Goal: Task Accomplishment & Management: Use online tool/utility

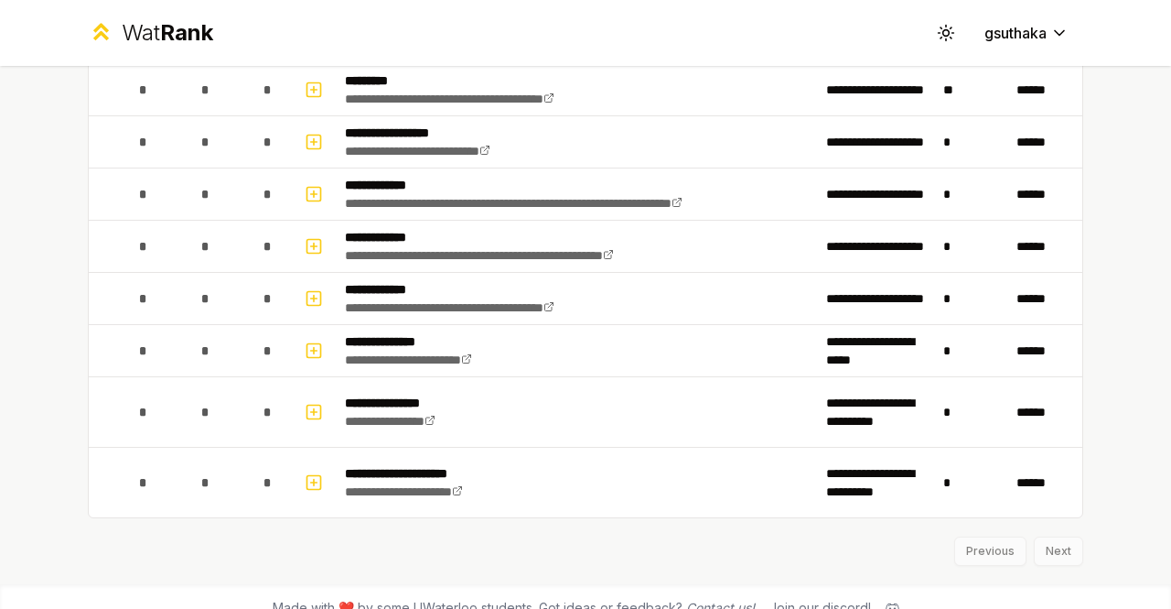
scroll to position [3038, 0]
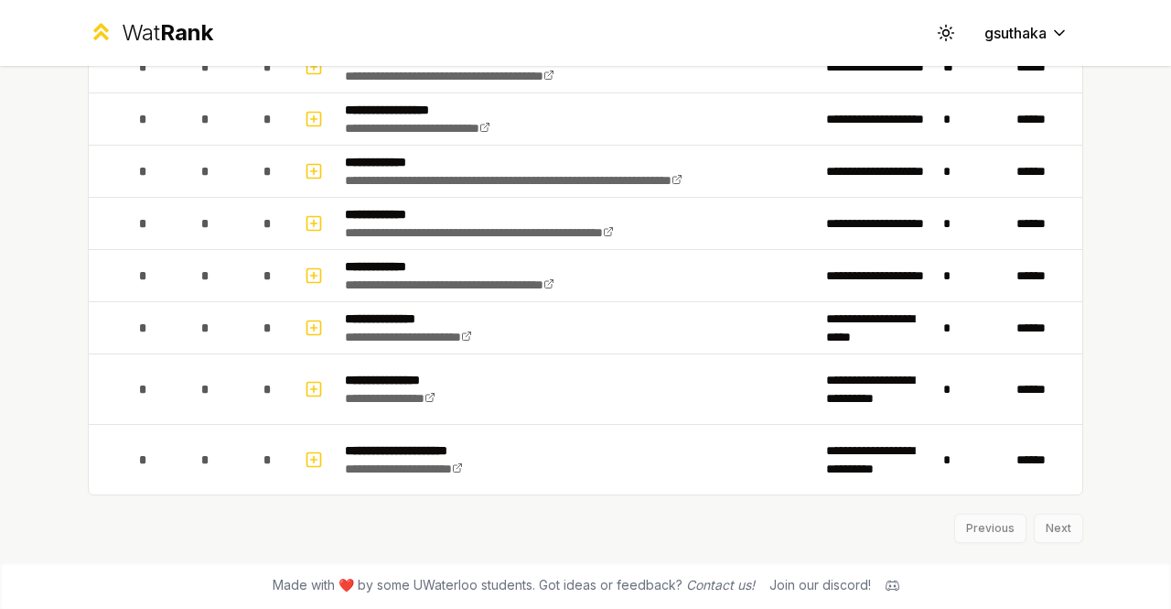
click at [1054, 527] on div "Previous Next" at bounding box center [586, 519] width 996 height 48
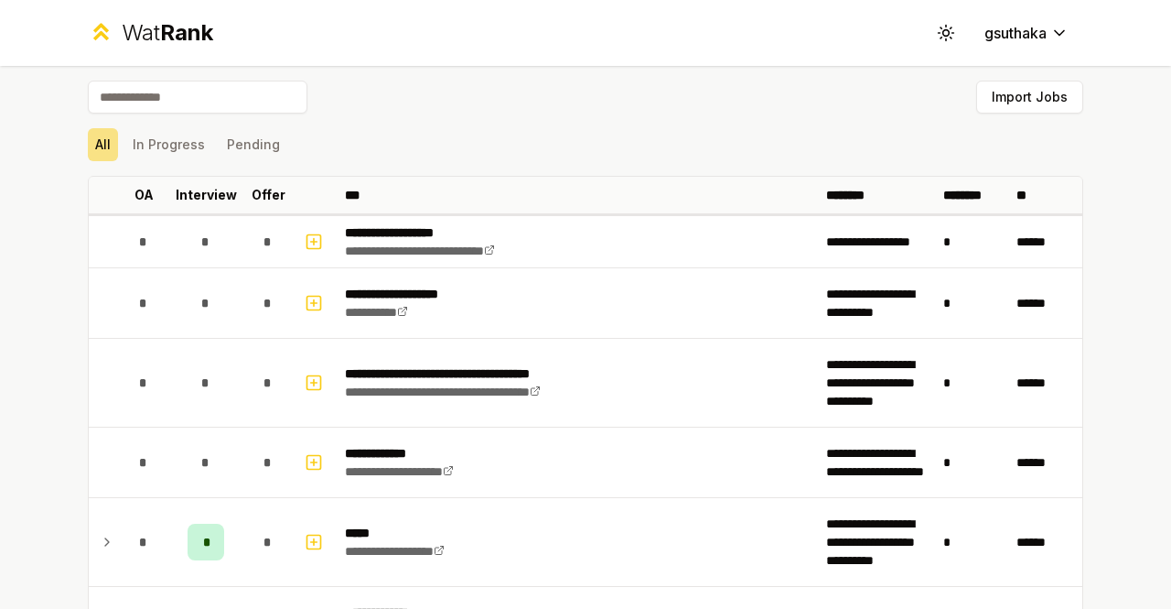
scroll to position [0, 0]
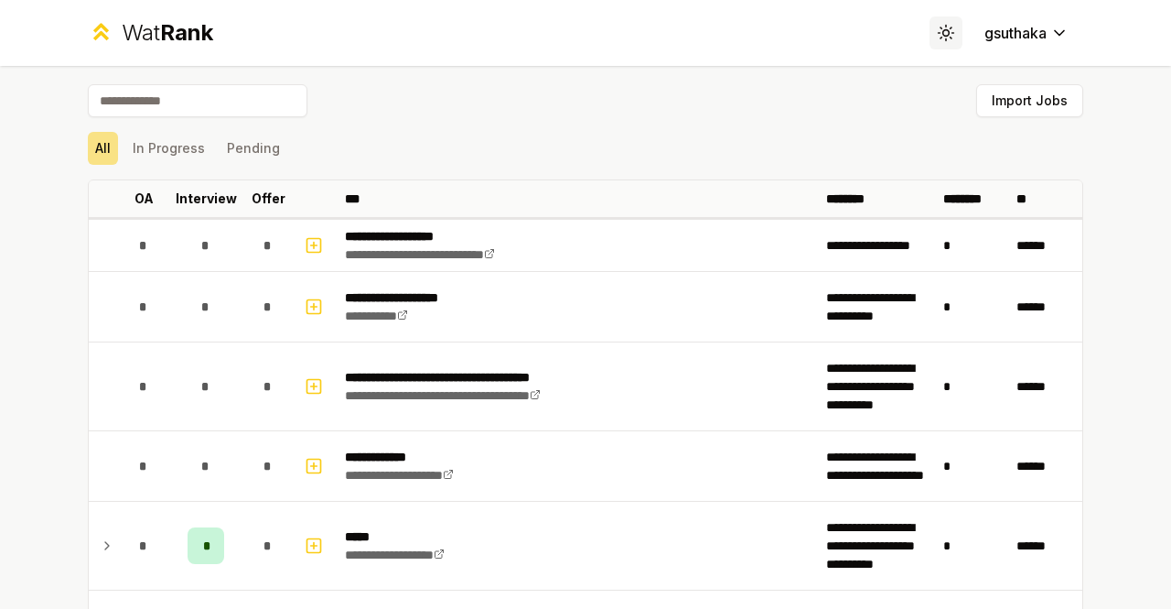
click at [951, 38] on icon at bounding box center [951, 38] width 1 height 1
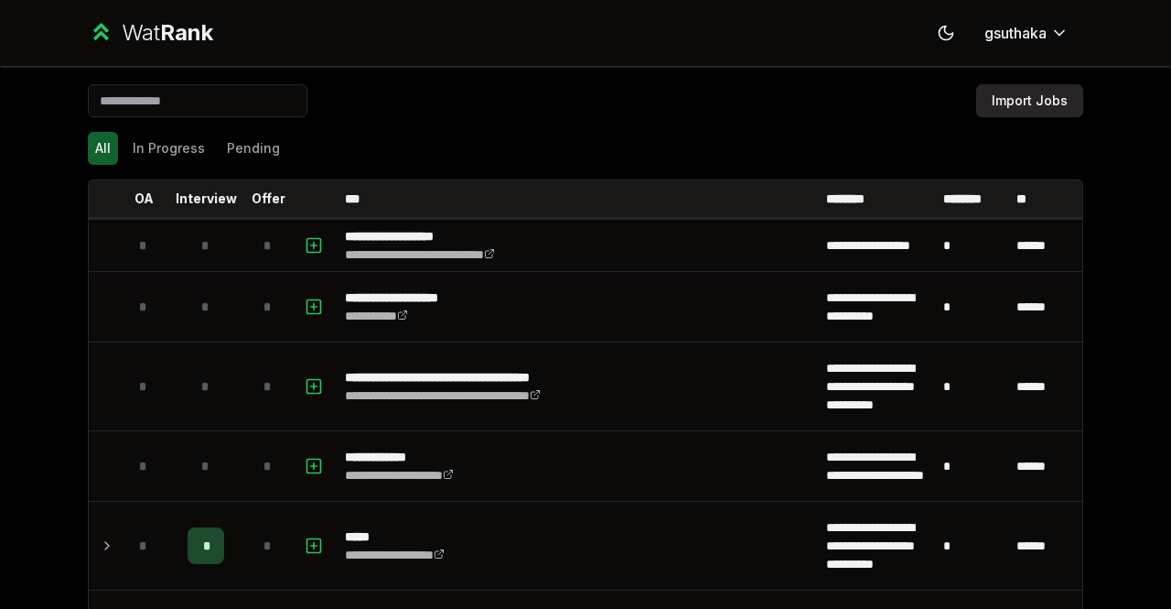
click at [1020, 100] on button "Import Jobs" at bounding box center [1029, 100] width 107 height 33
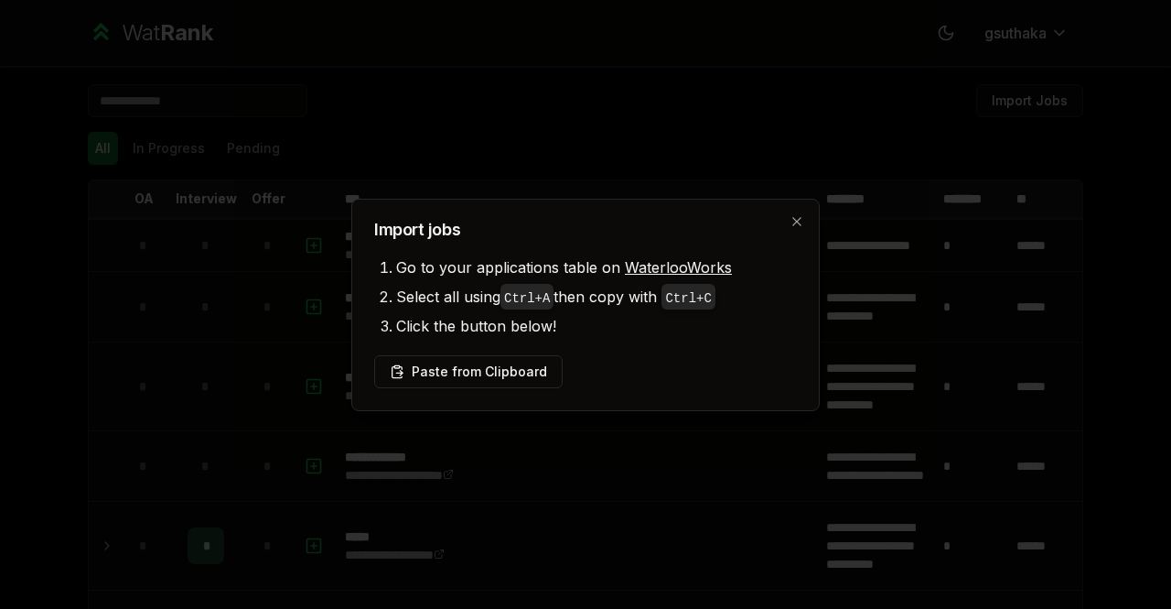
click at [632, 343] on div "Import jobs Go to your applications table on WaterlooWorks Select all using Ctr…" at bounding box center [585, 305] width 469 height 212
click at [486, 367] on button "Paste from Clipboard" at bounding box center [468, 371] width 189 height 33
click at [474, 373] on button "Paste from Clipboard" at bounding box center [468, 371] width 189 height 33
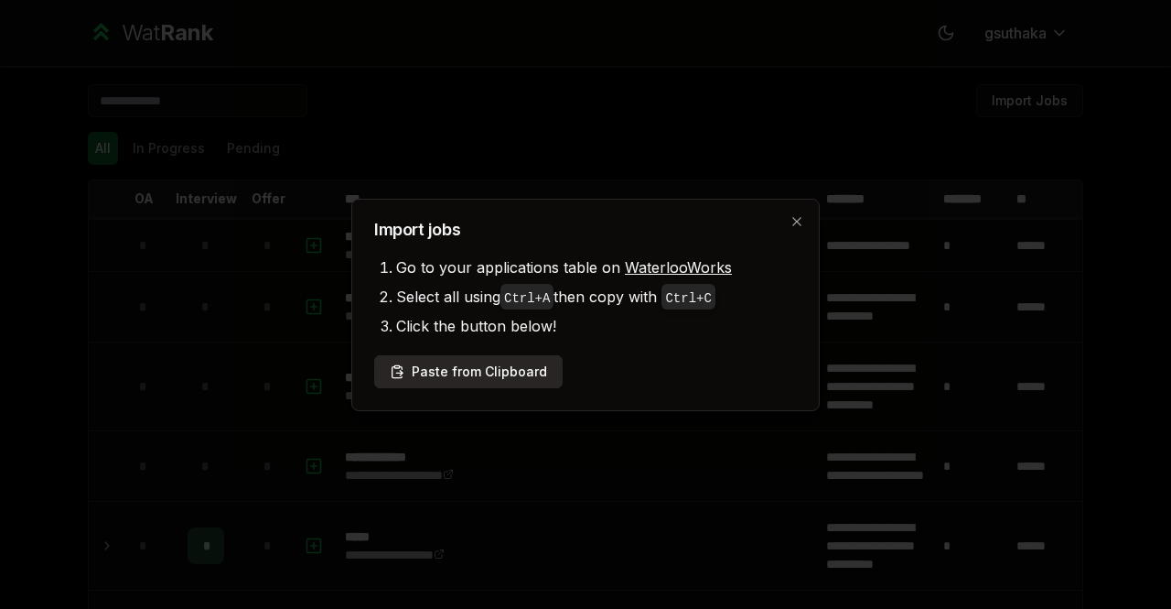
click at [474, 373] on button "Paste from Clipboard" at bounding box center [468, 371] width 189 height 33
click at [415, 364] on button "Paste from Clipboard" at bounding box center [468, 371] width 189 height 33
click at [442, 371] on button "Paste from Clipboard" at bounding box center [468, 371] width 189 height 33
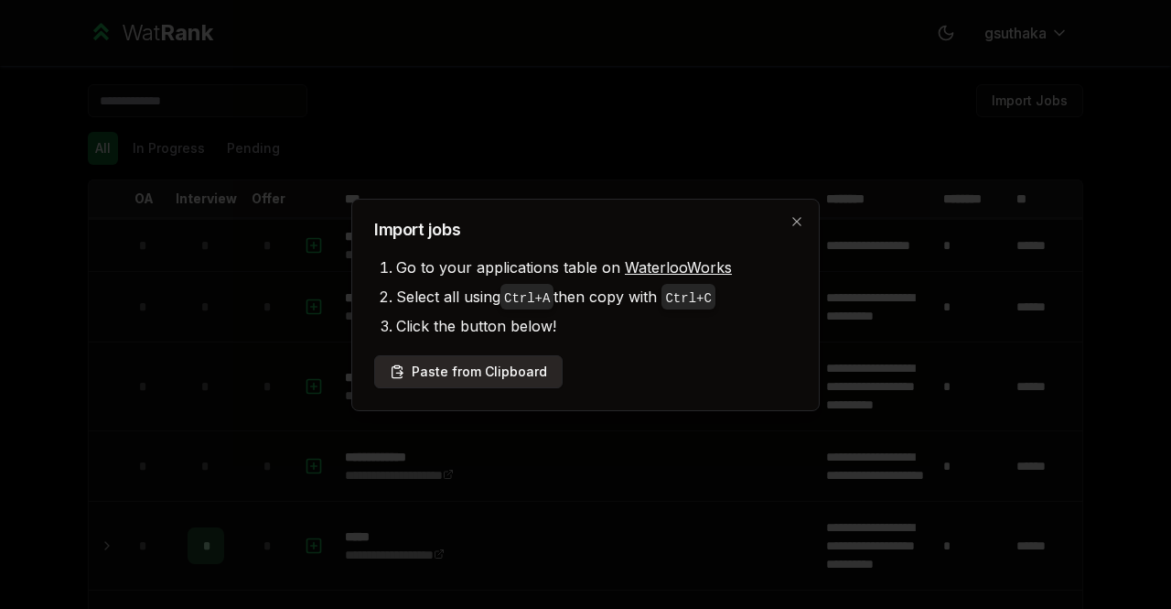
click at [442, 371] on button "Paste from Clipboard" at bounding box center [468, 371] width 189 height 33
click at [443, 370] on button "Paste from Clipboard" at bounding box center [468, 371] width 189 height 33
click at [450, 379] on button "Paste from Clipboard" at bounding box center [468, 371] width 189 height 33
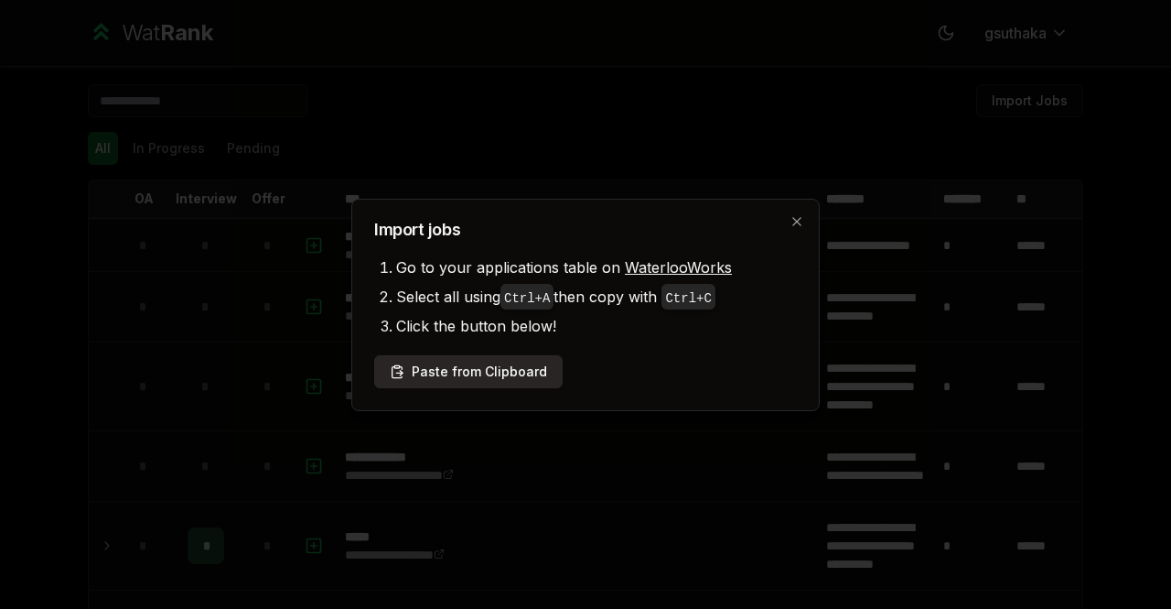
click at [450, 379] on button "Paste from Clipboard" at bounding box center [468, 371] width 189 height 33
click at [450, 378] on button "Paste from Clipboard" at bounding box center [468, 371] width 189 height 33
click at [452, 380] on button "Paste from Clipboard" at bounding box center [468, 371] width 189 height 33
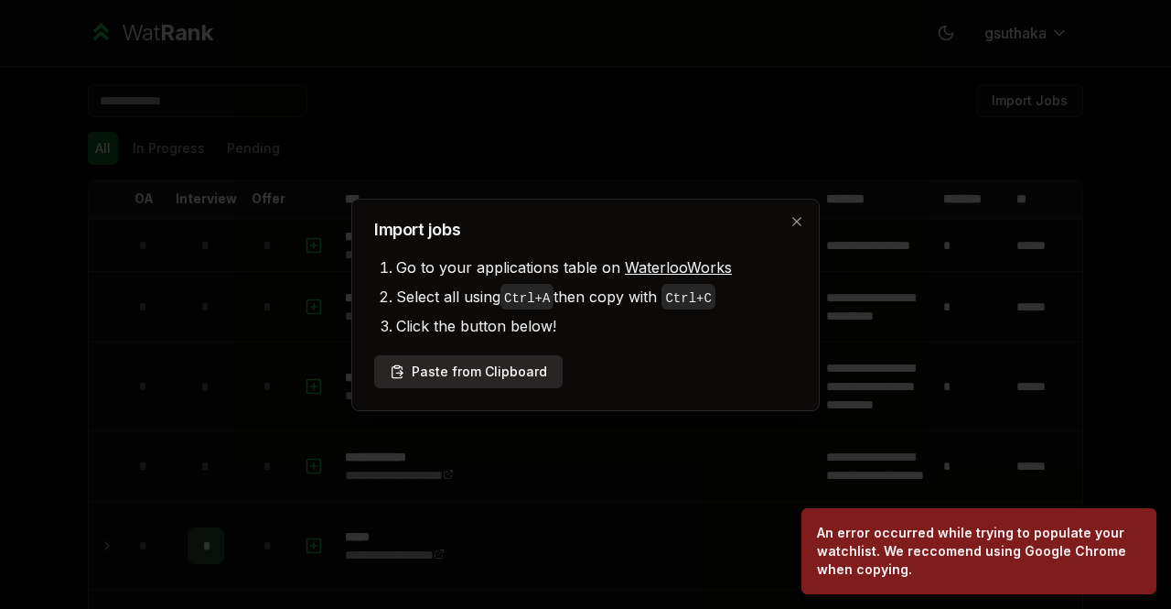
click at [452, 379] on button "Paste from Clipboard" at bounding box center [468, 371] width 189 height 33
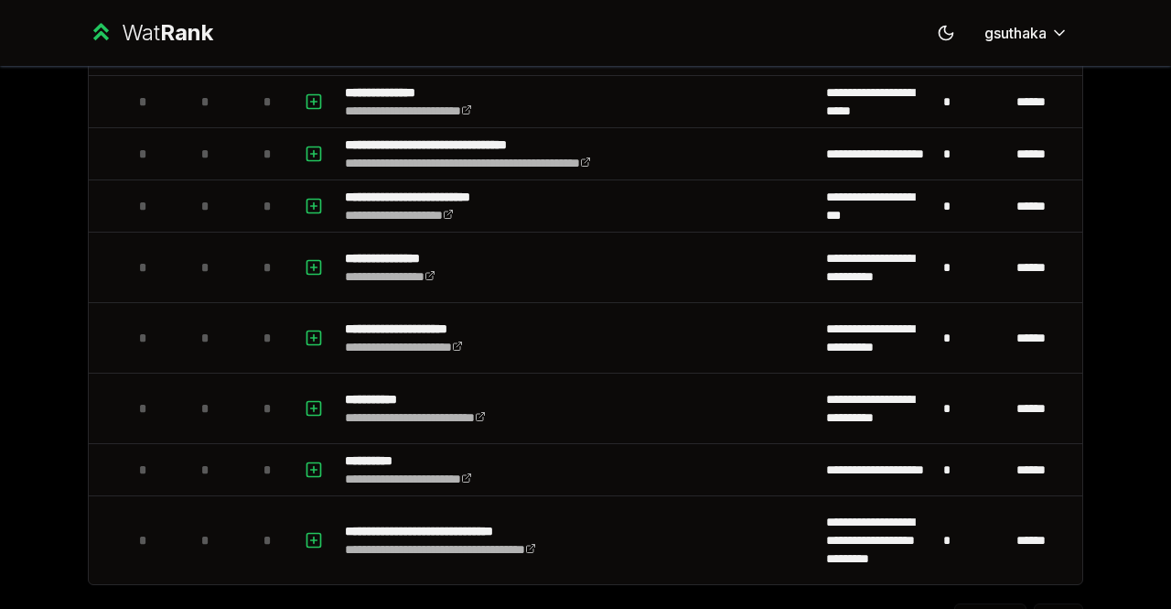
scroll to position [4440, 0]
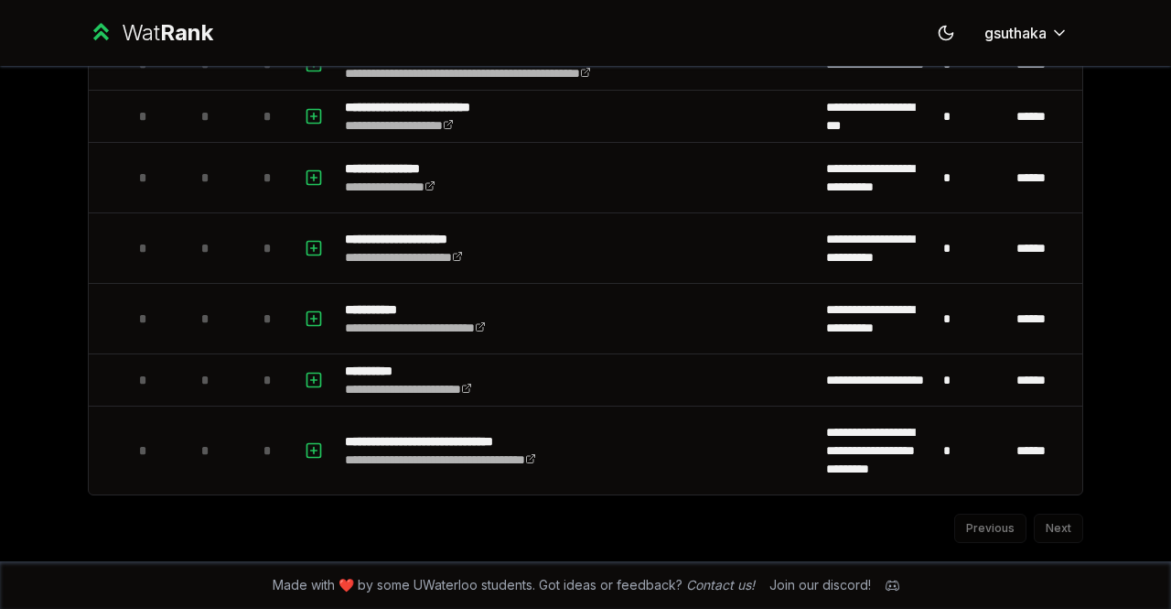
click at [1072, 521] on div "Previous Next" at bounding box center [586, 519] width 996 height 48
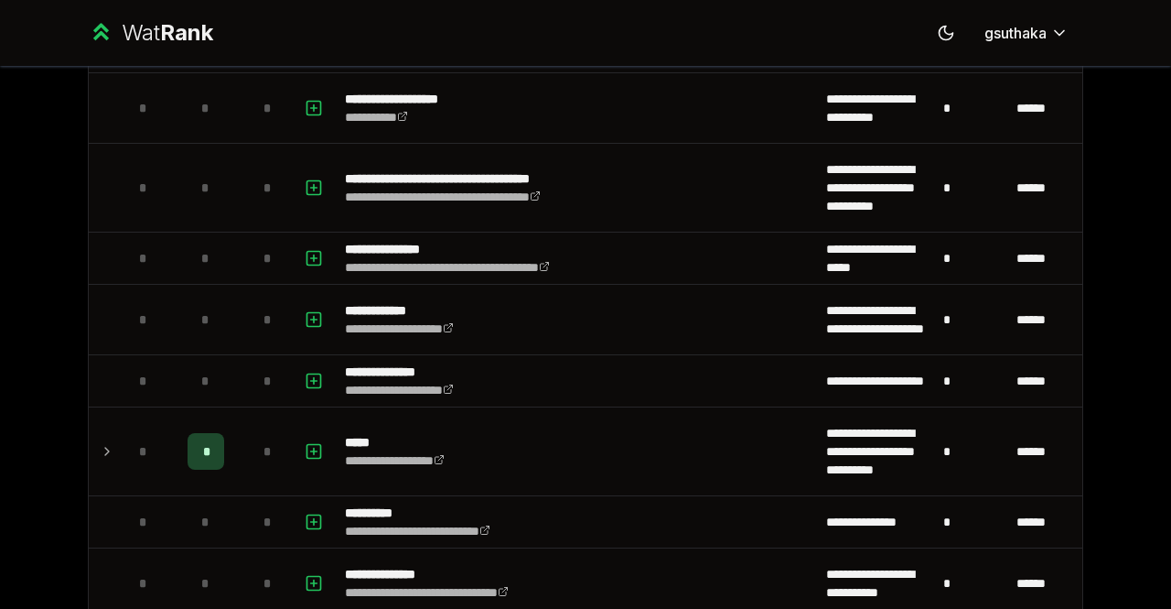
scroll to position [0, 0]
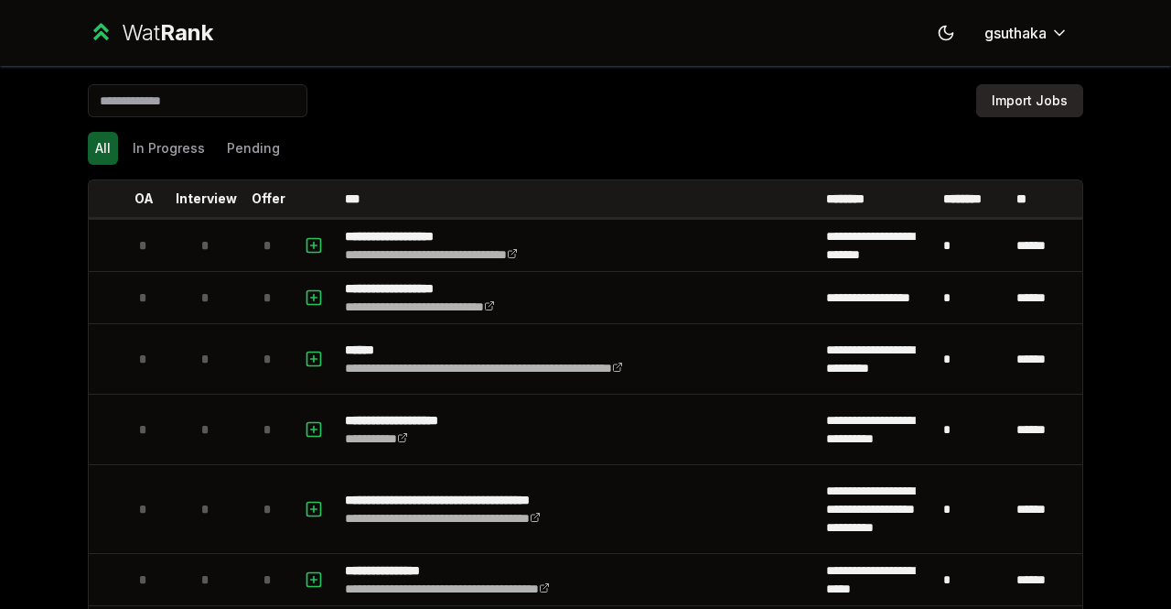
click at [1044, 105] on button "Import Jobs" at bounding box center [1029, 100] width 107 height 33
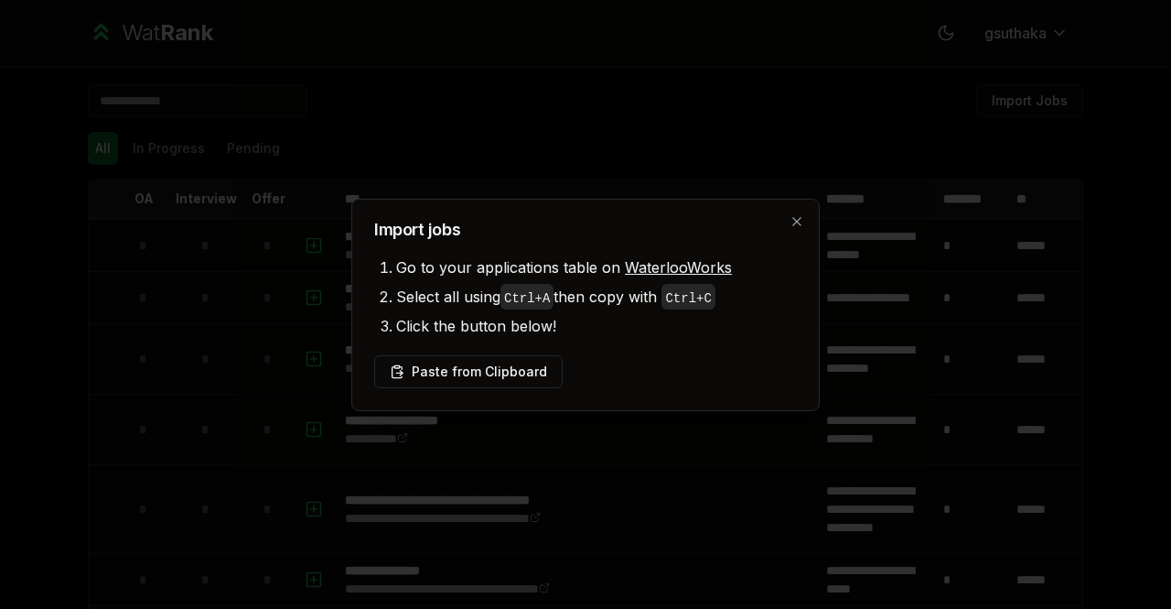
click at [577, 332] on li "Click the button below!" at bounding box center [596, 325] width 401 height 29
click at [536, 366] on button "Paste from Clipboard" at bounding box center [468, 371] width 189 height 33
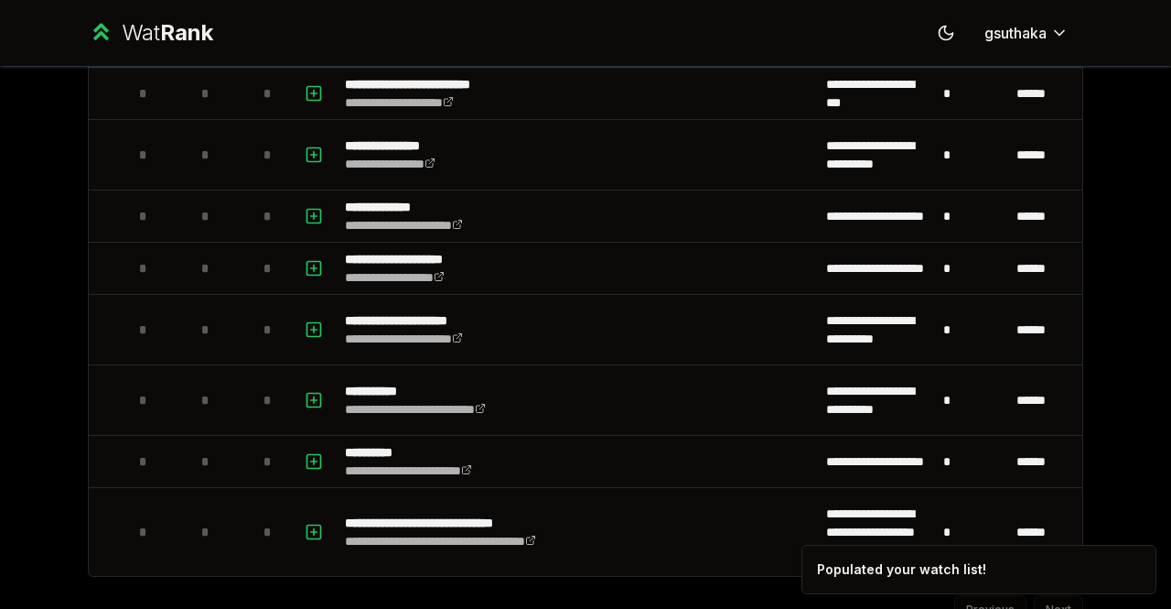
scroll to position [5549, 0]
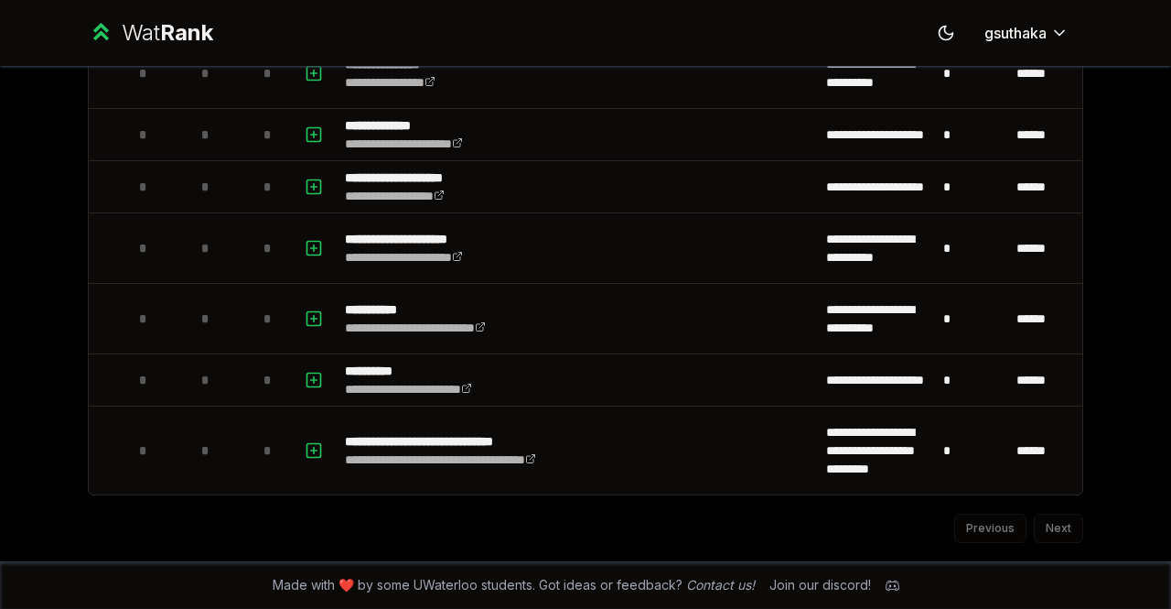
click at [1052, 512] on div "Previous Next" at bounding box center [586, 519] width 996 height 48
click at [1050, 523] on div "Previous Next" at bounding box center [586, 519] width 996 height 48
click at [995, 524] on div "Previous Next" at bounding box center [586, 519] width 996 height 48
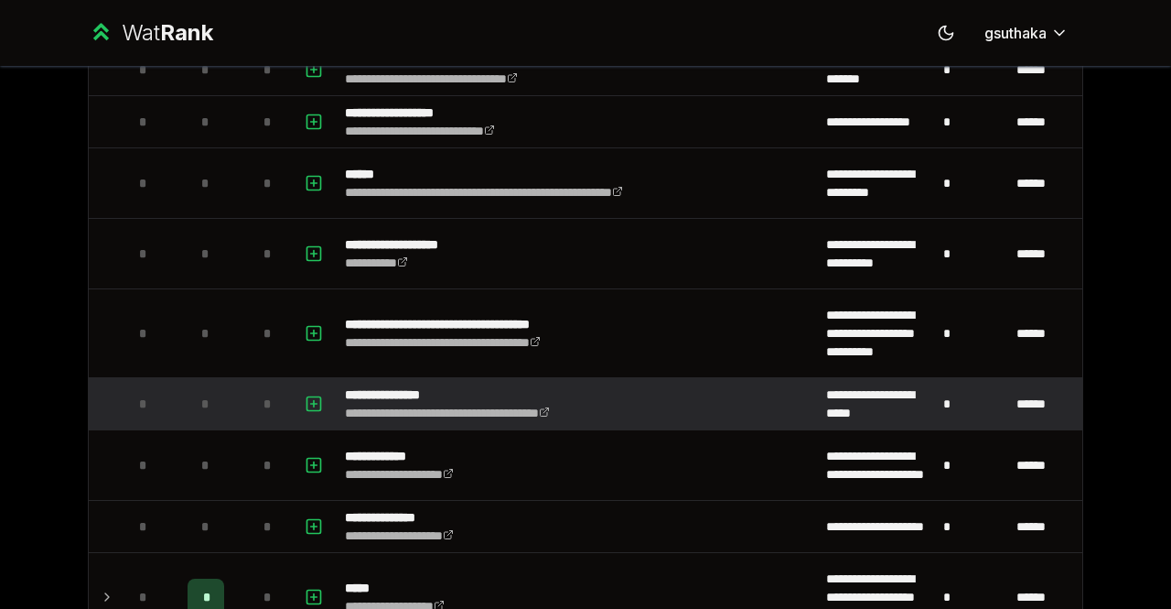
scroll to position [183, 0]
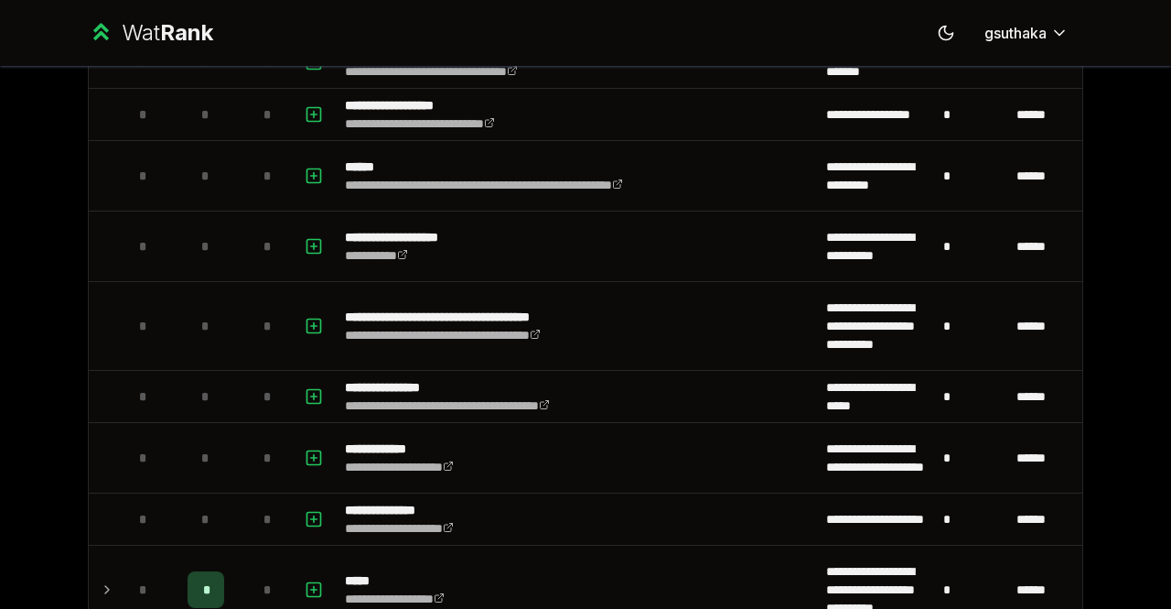
click at [1130, 414] on div "**********" at bounding box center [585, 304] width 1171 height 609
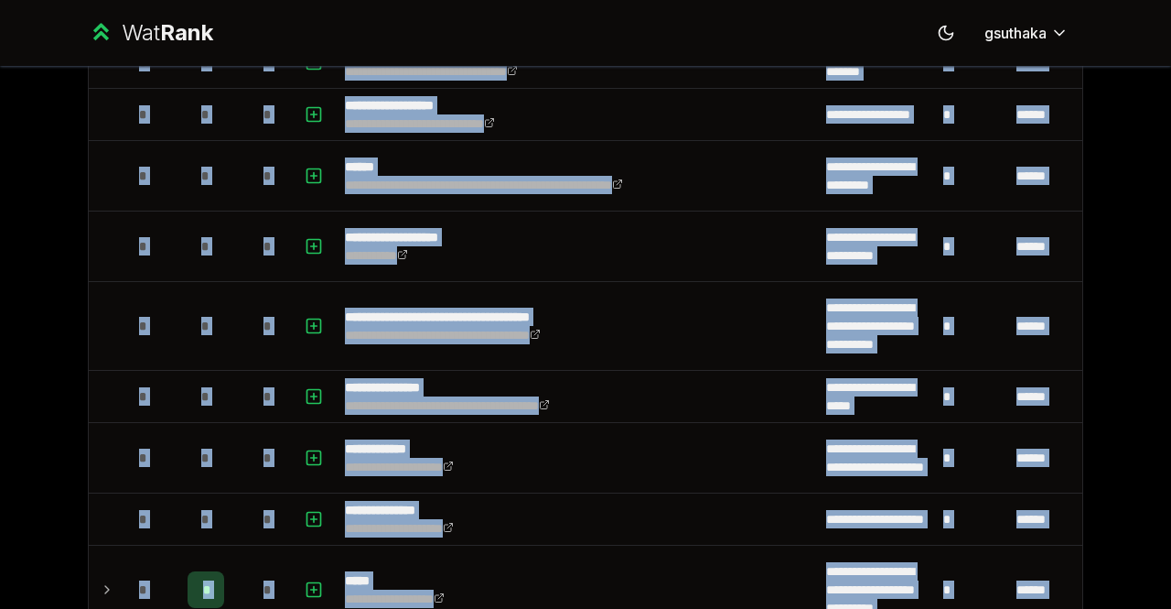
copy div "**********"
click at [765, 37] on div "Wat Rank Toggle theme gsuthaka" at bounding box center [586, 33] width 1054 height 66
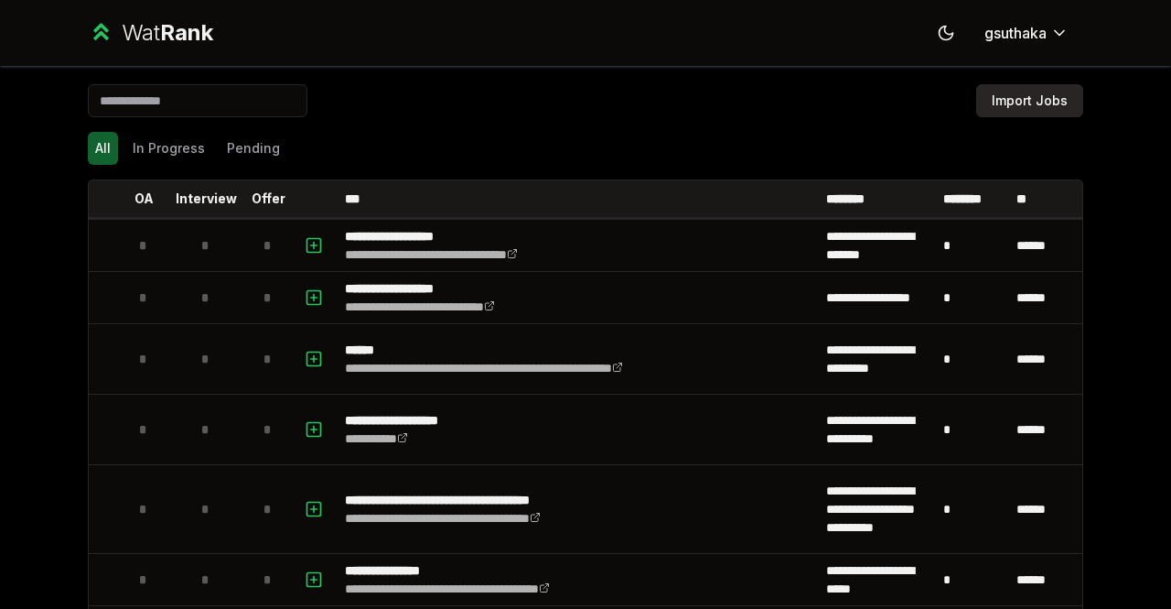
click at [1051, 90] on button "Import Jobs" at bounding box center [1029, 100] width 107 height 33
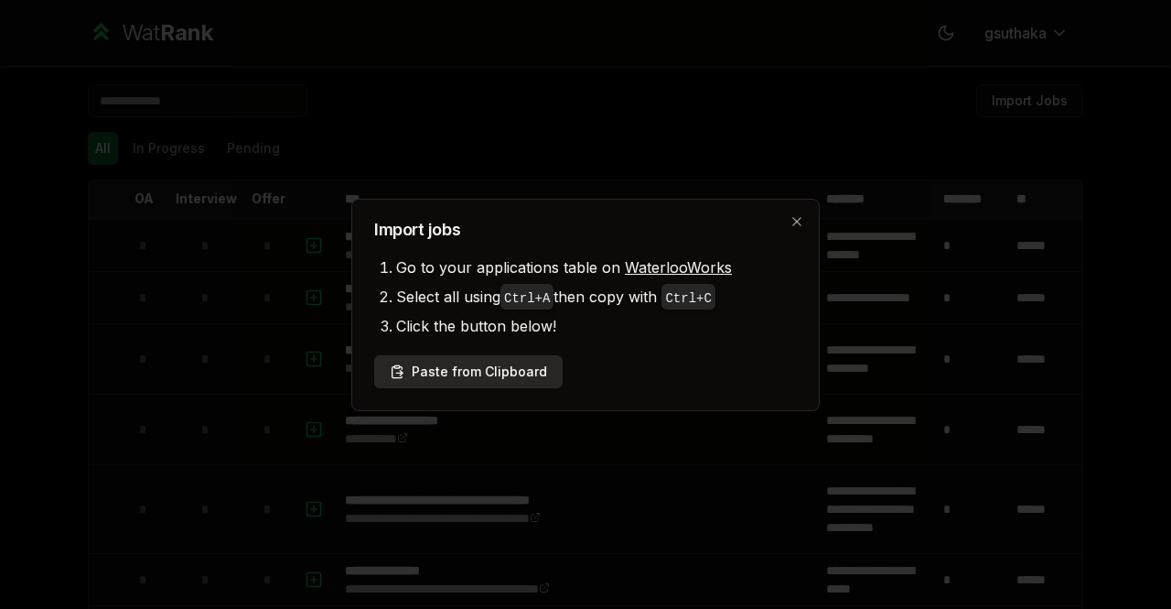
click at [525, 361] on button "Paste from Clipboard" at bounding box center [468, 371] width 189 height 33
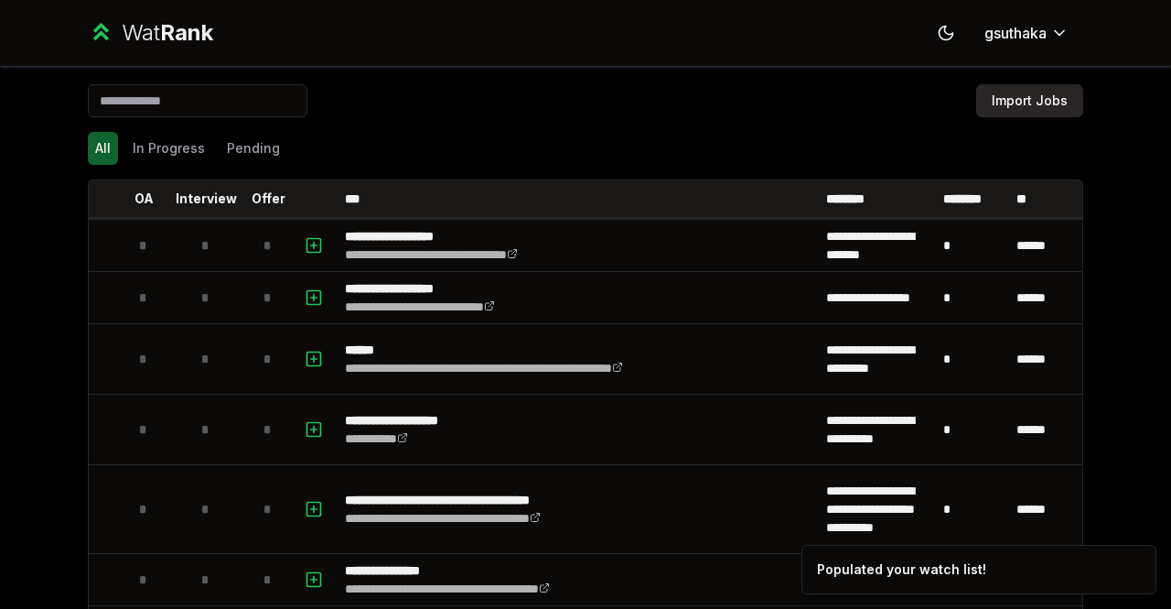
click at [1004, 113] on button "Import Jobs" at bounding box center [1029, 100] width 107 height 33
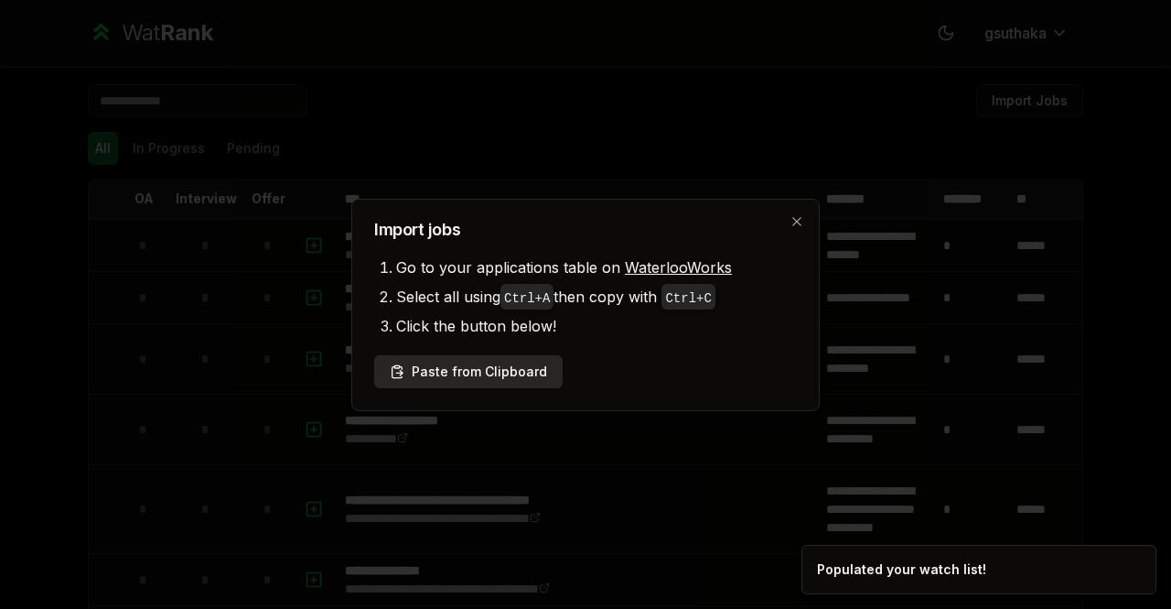
click at [524, 363] on button "Paste from Clipboard" at bounding box center [468, 371] width 189 height 33
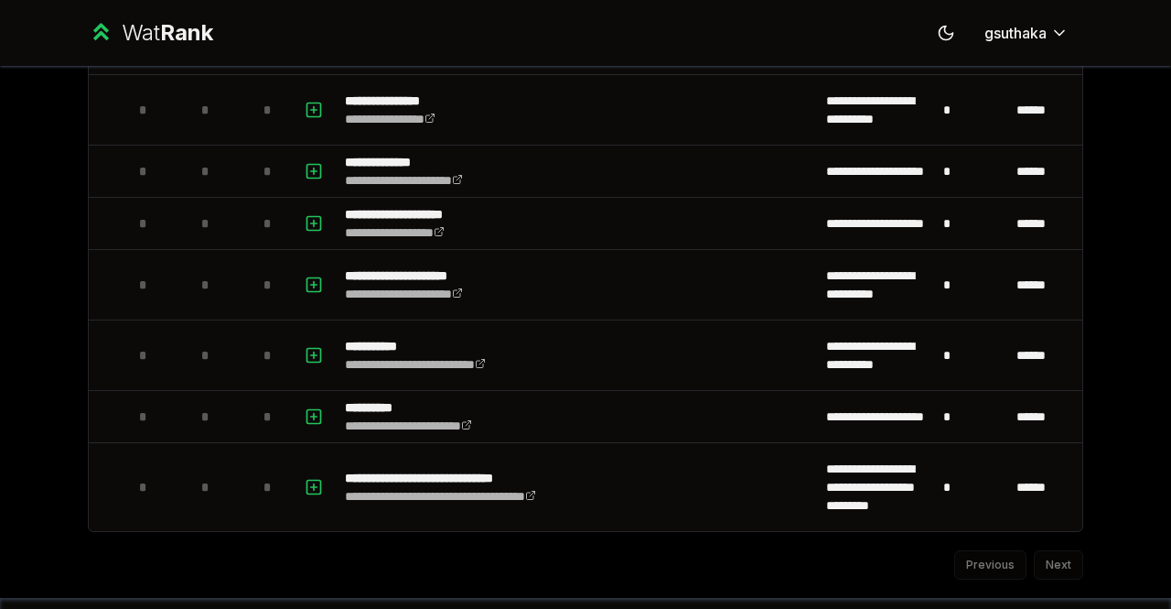
scroll to position [5549, 0]
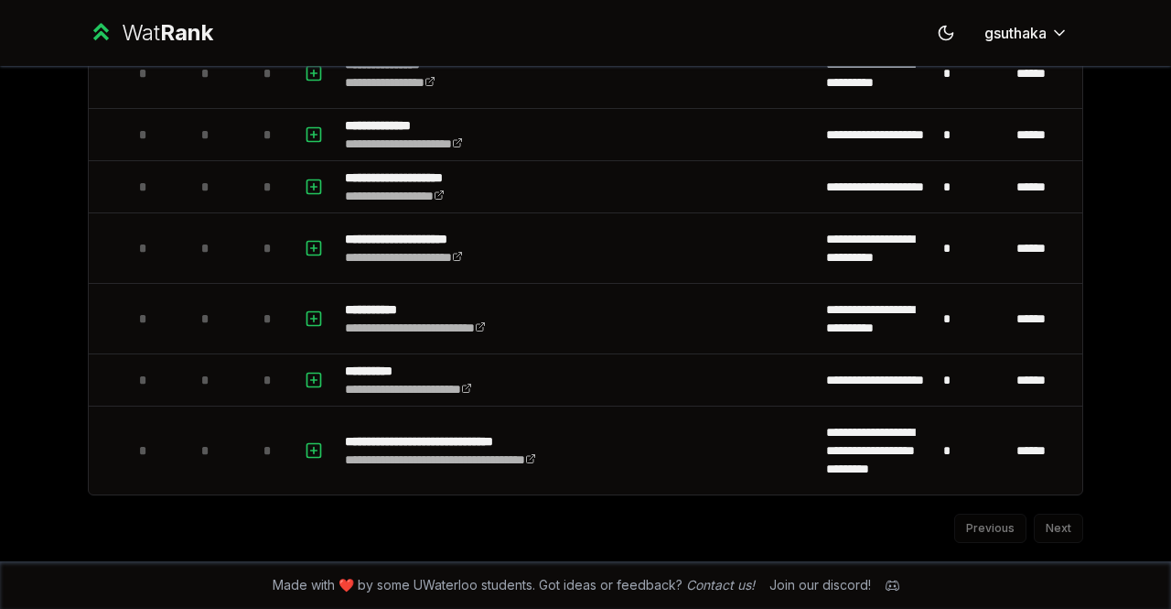
click at [1138, 373] on div "**********" at bounding box center [585, 304] width 1171 height 609
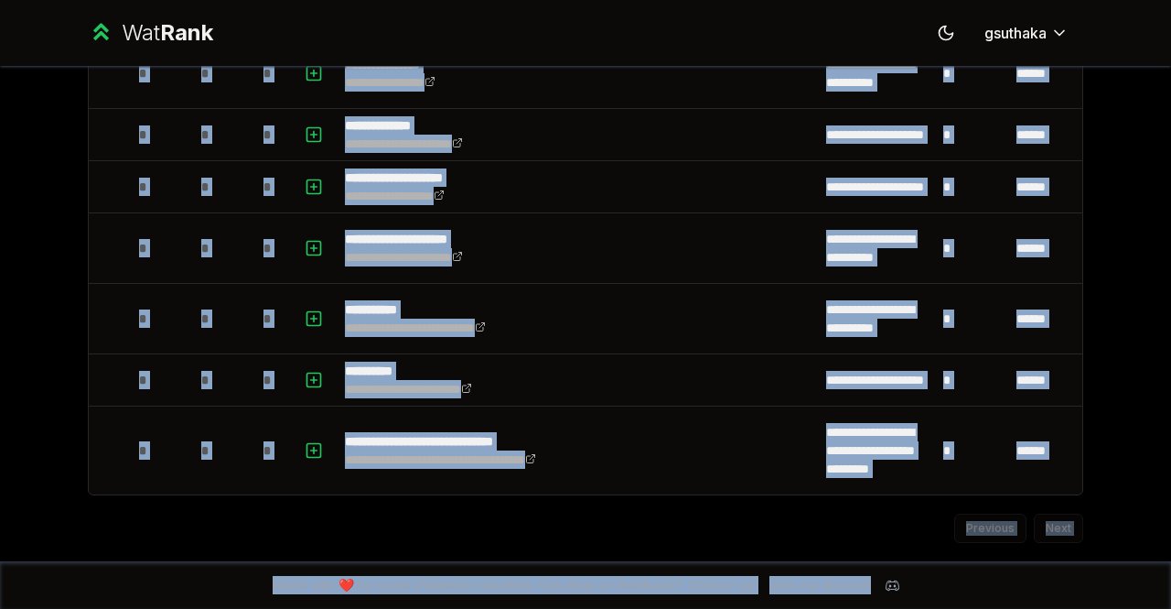
copy div "**********"
